Goal: Transaction & Acquisition: Purchase product/service

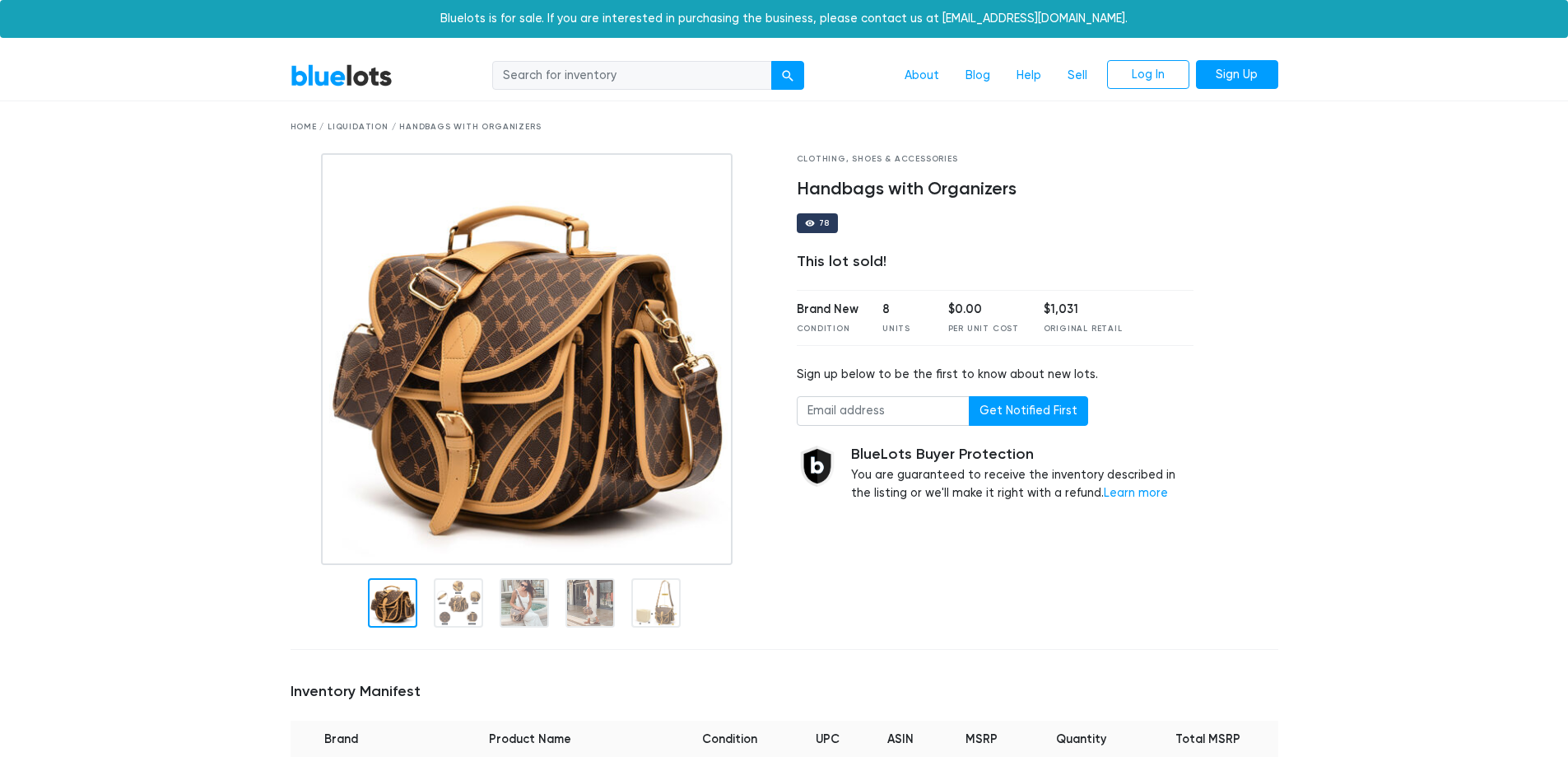
click at [332, 74] on link "BlueLots" at bounding box center [341, 76] width 102 height 24
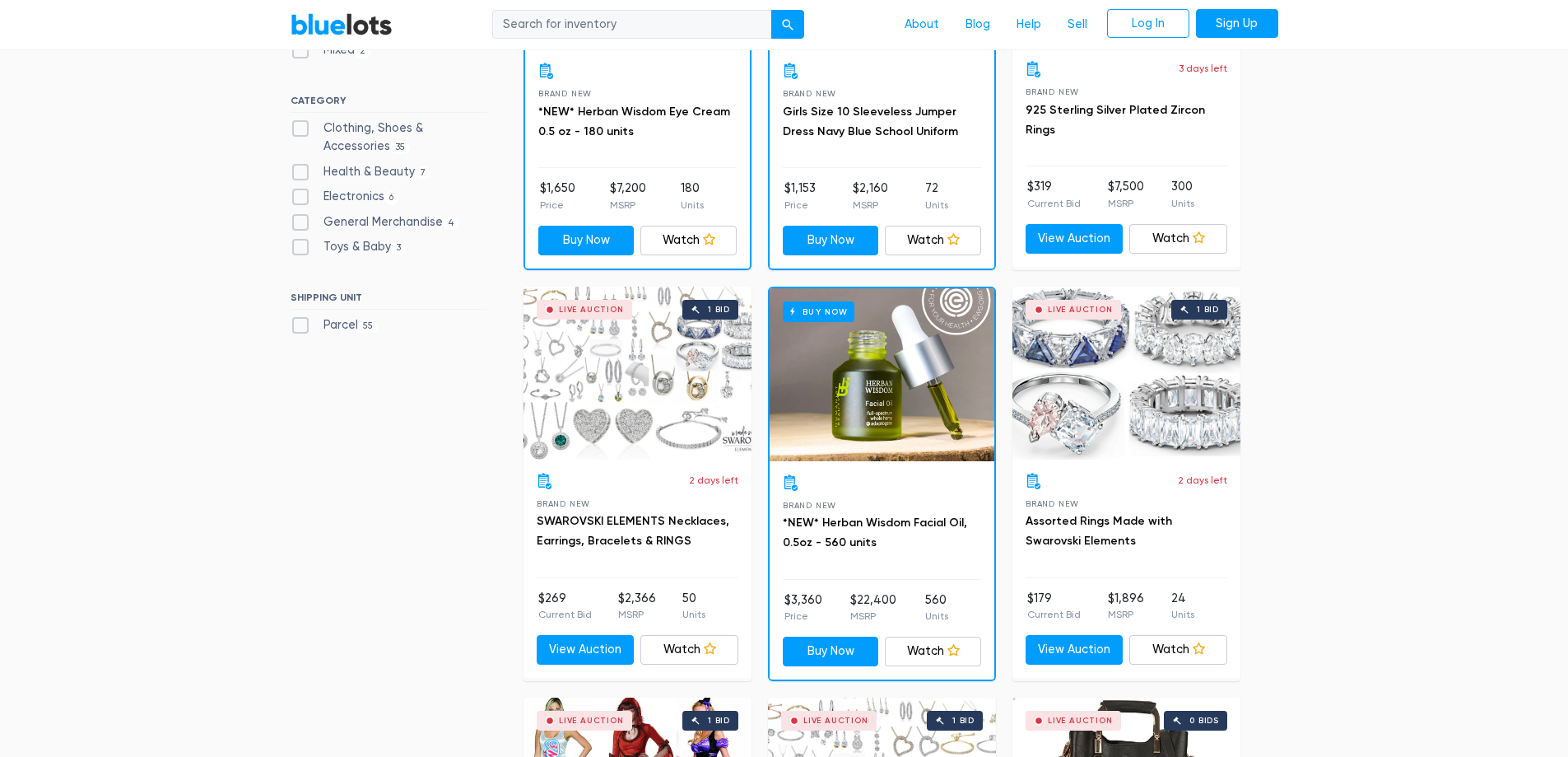
scroll to position [494, 0]
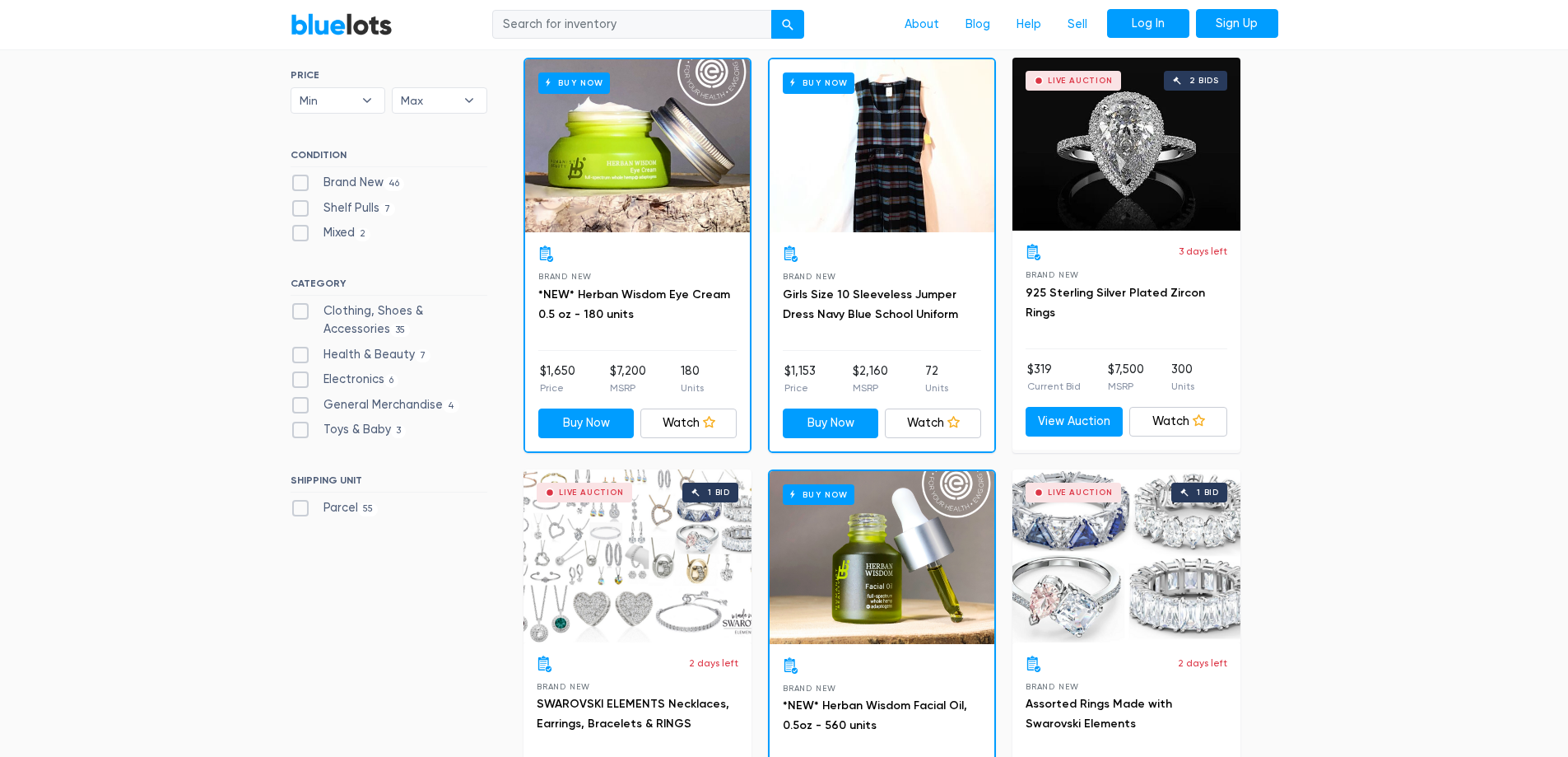
click at [1151, 27] on link "Log In" at bounding box center [1148, 24] width 82 height 30
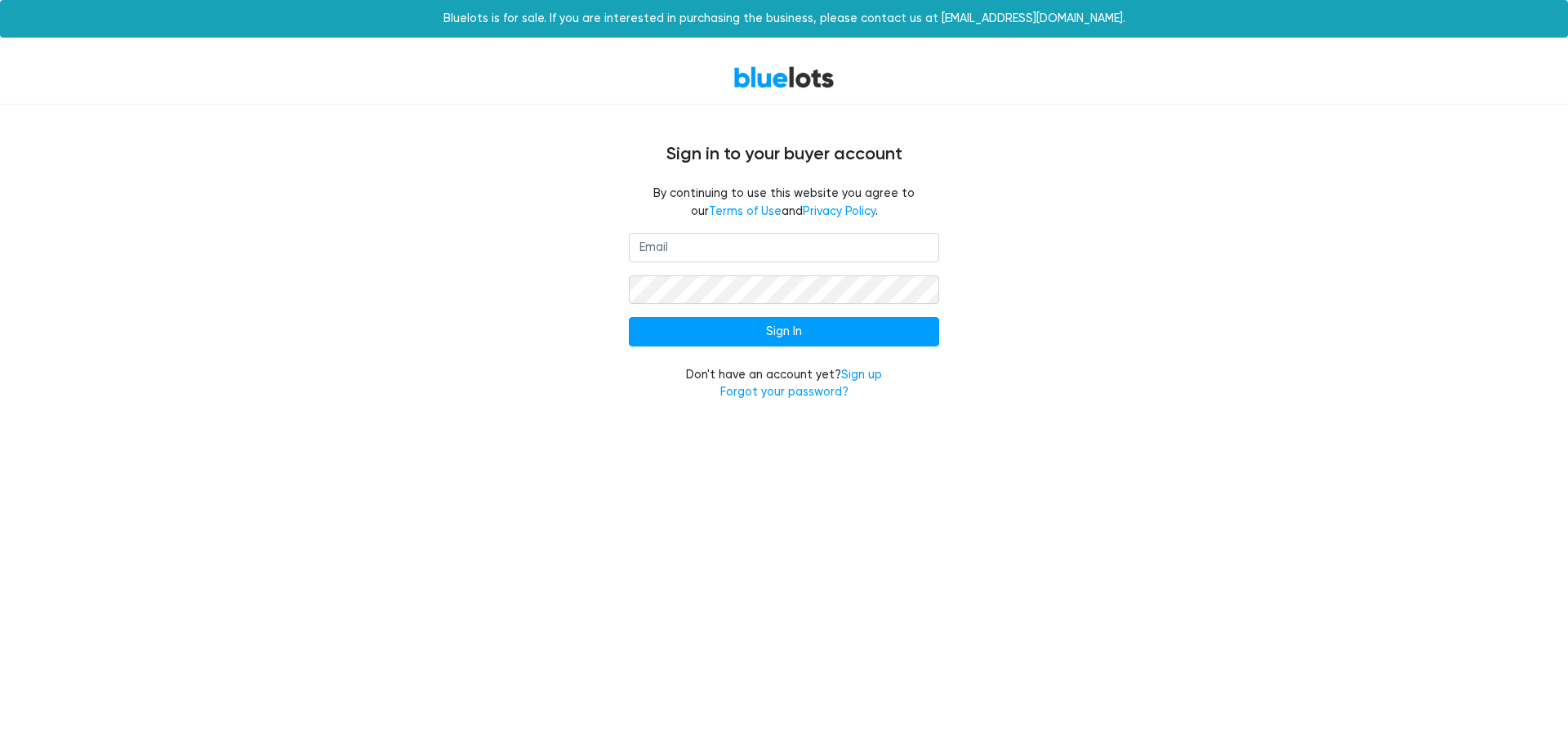
click at [709, 247] on input "email" at bounding box center [784, 247] width 311 height 30
type input "tigueritos@live.com"
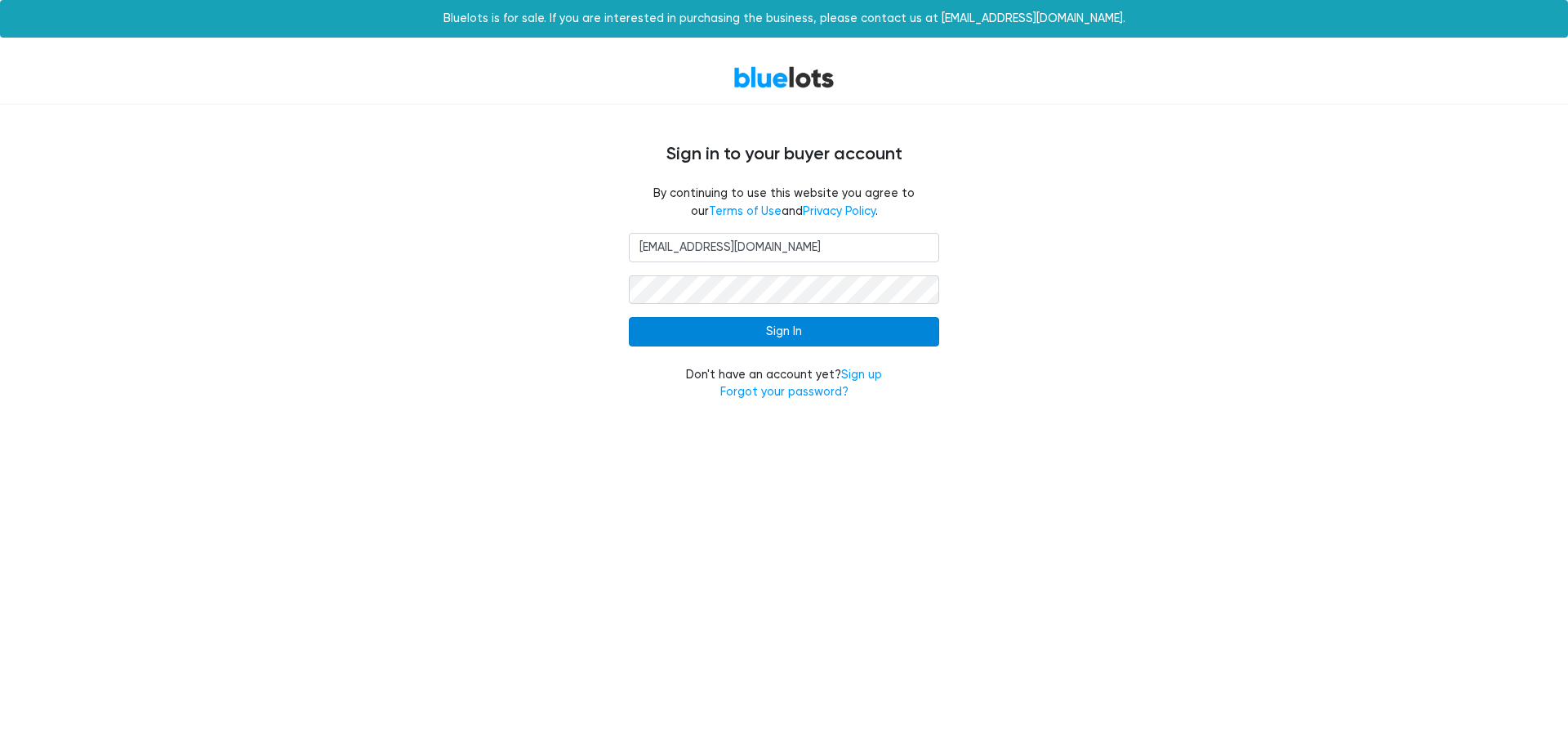
click at [758, 331] on input "Sign In" at bounding box center [784, 331] width 311 height 30
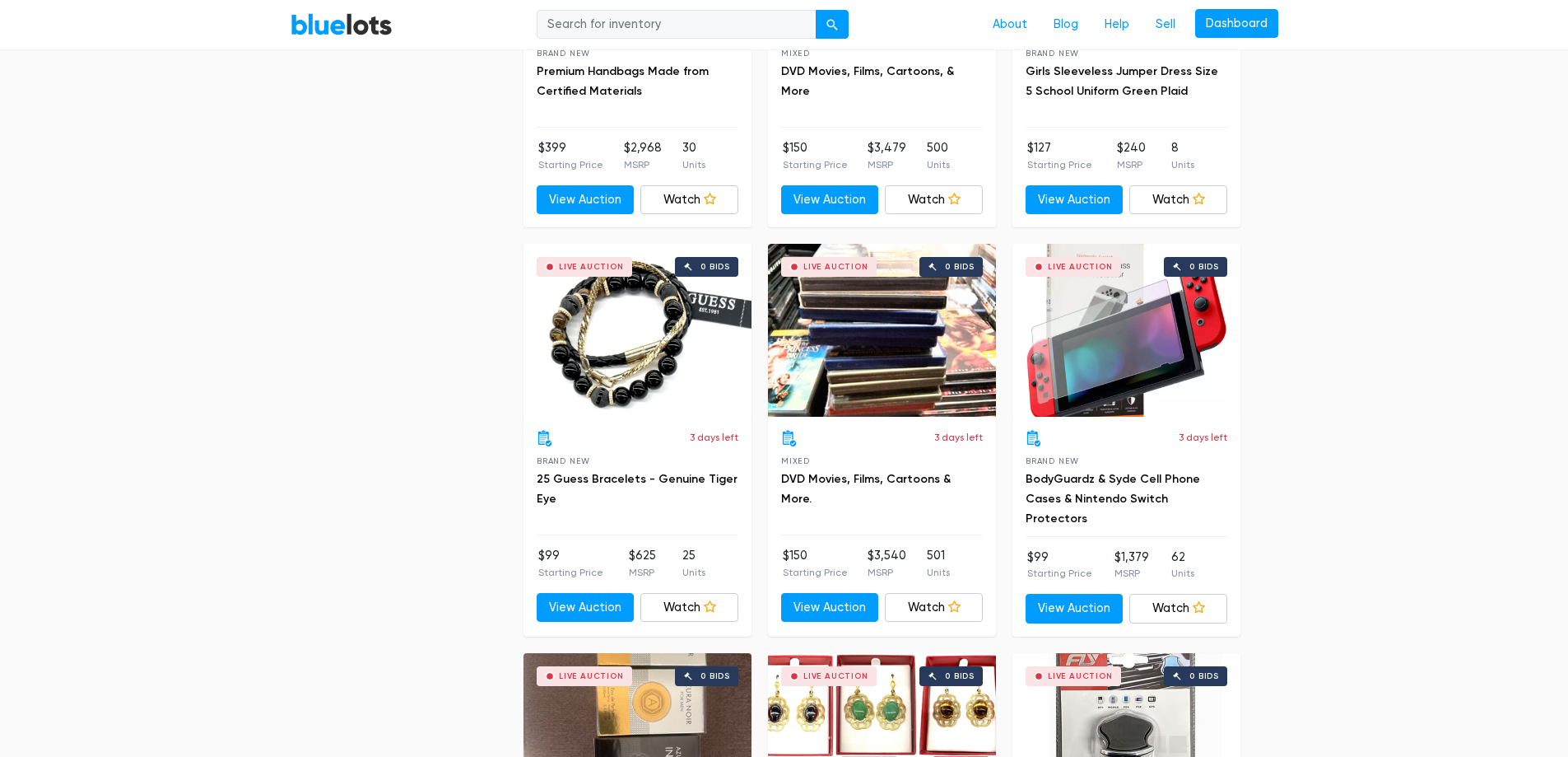
scroll to position [1976, 0]
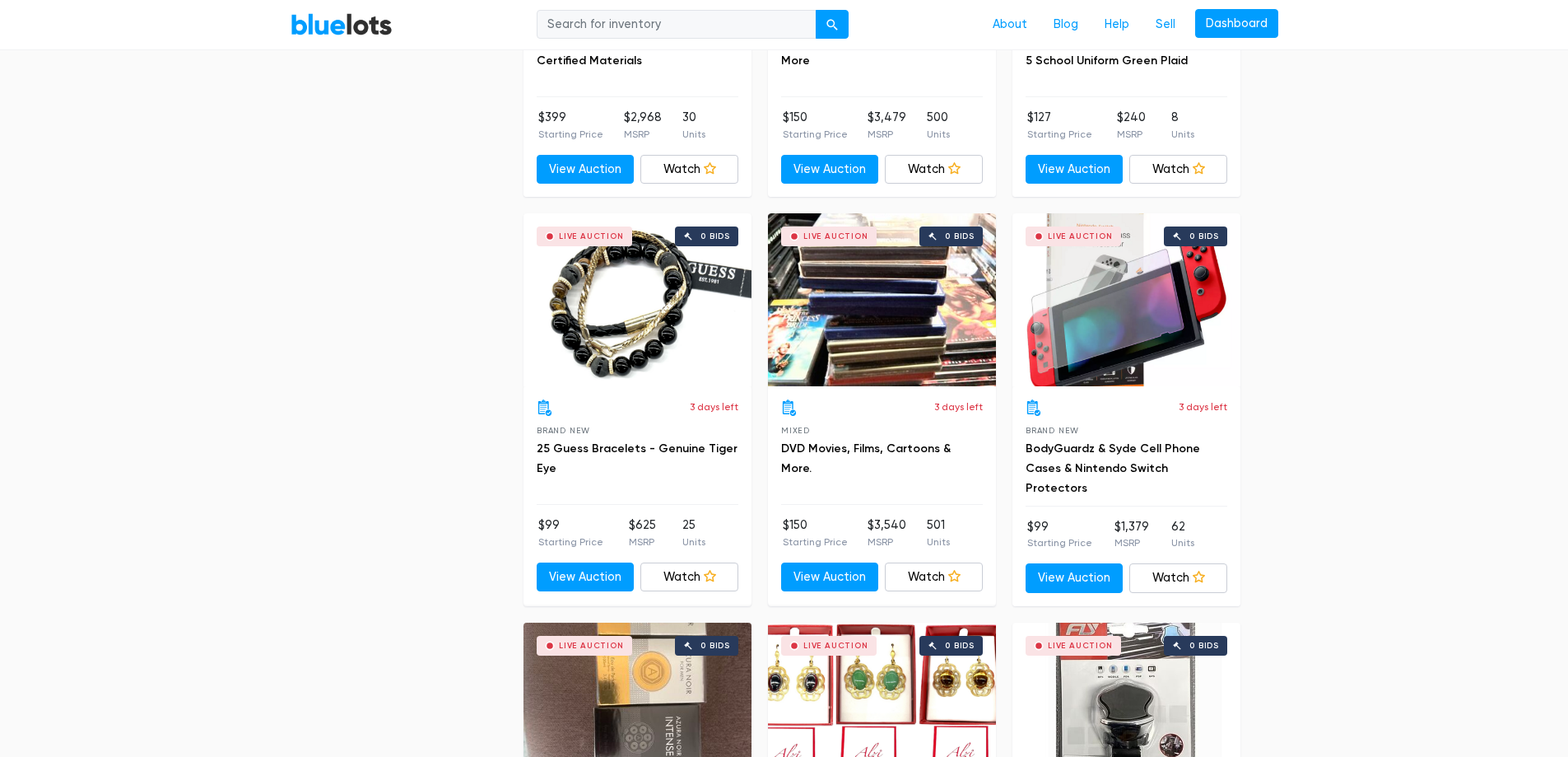
click at [907, 308] on div "Live Auction 0 bids" at bounding box center [881, 299] width 228 height 173
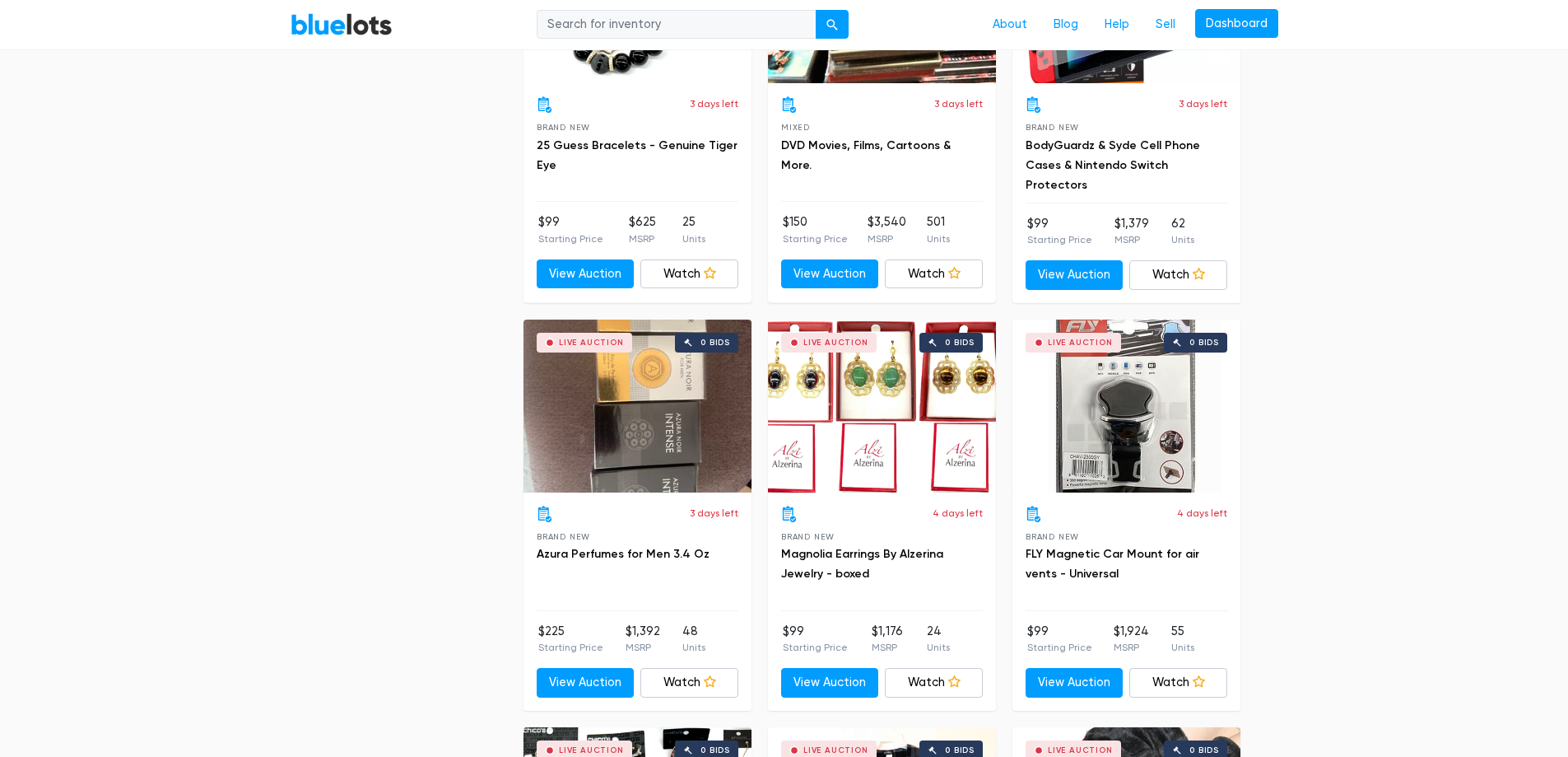
scroll to position [2387, 0]
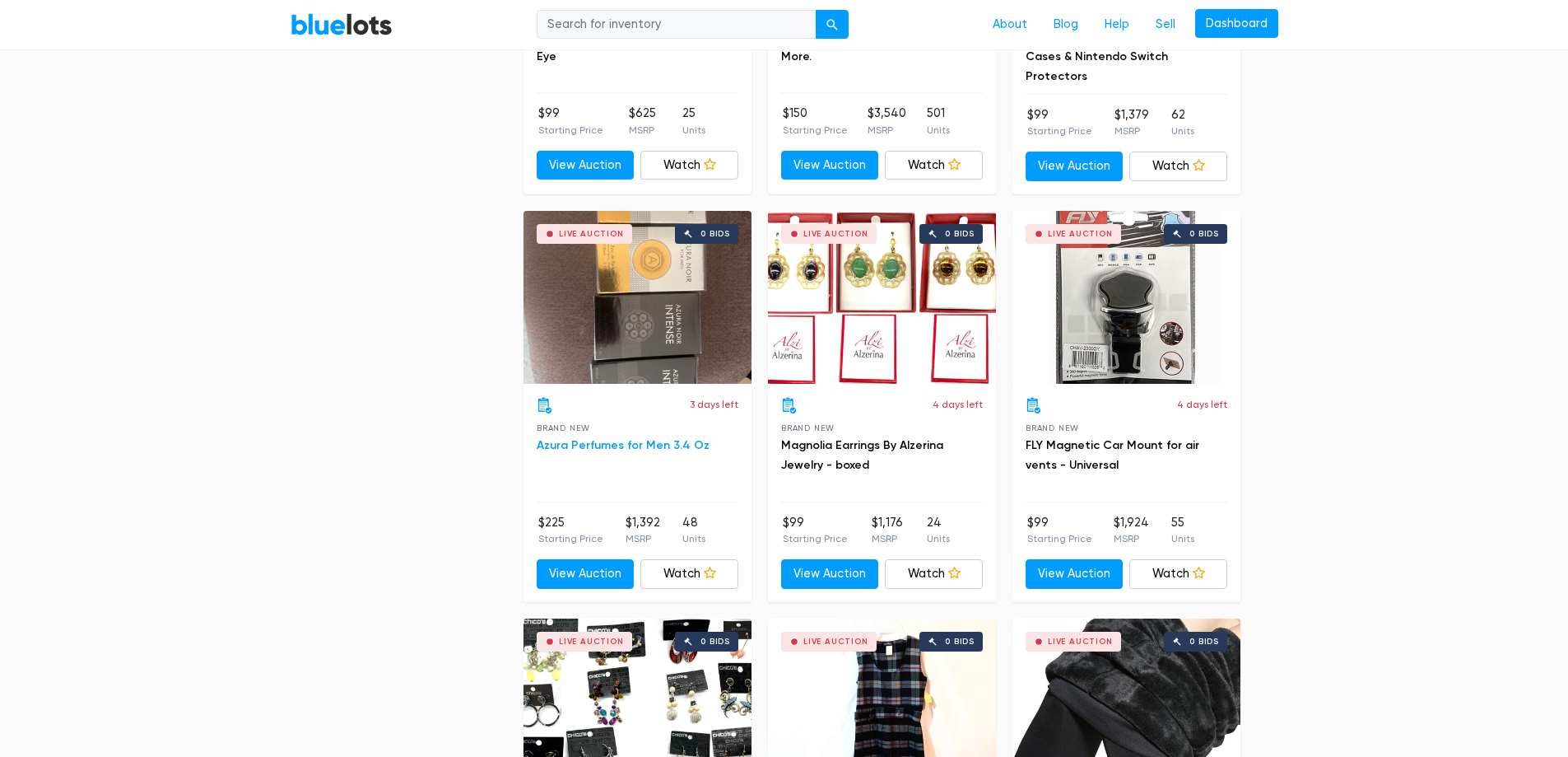
click at [600, 448] on link "Azura Perfumes for Men 3.4 Oz" at bounding box center [623, 444] width 173 height 14
